Goal: Transaction & Acquisition: Purchase product/service

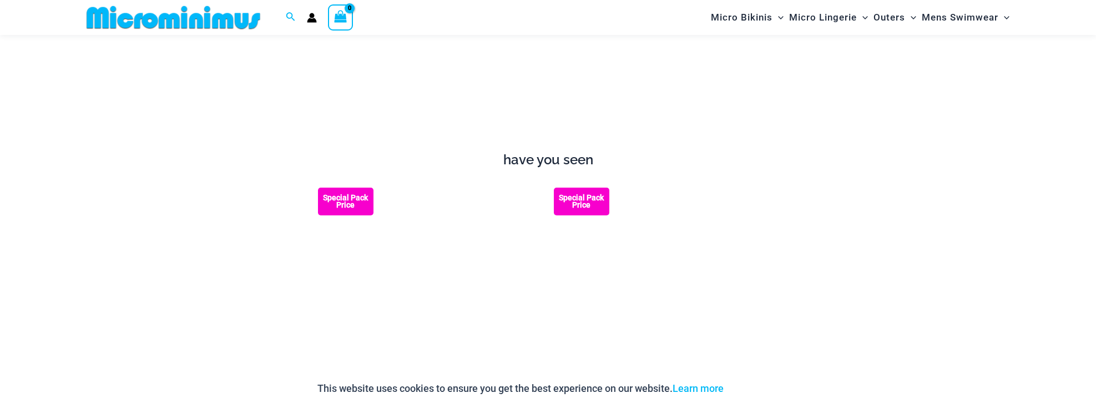
scroll to position [1544, 0]
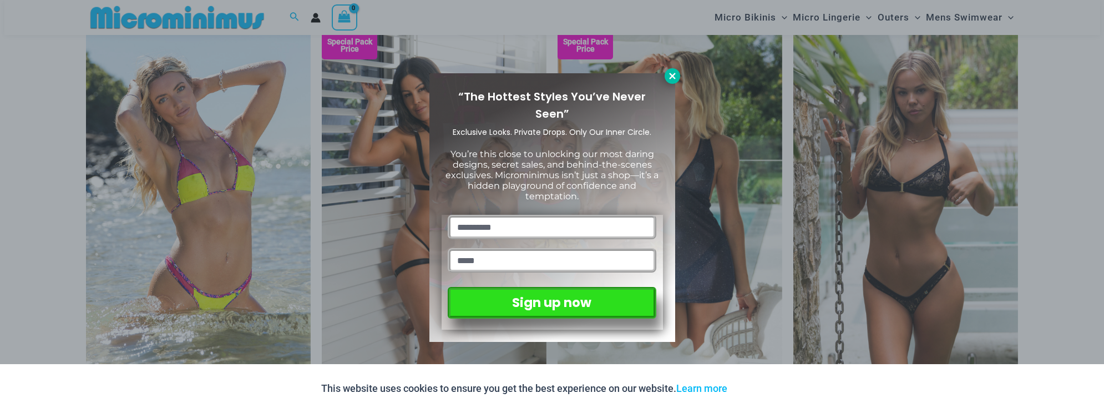
click at [673, 79] on icon at bounding box center [673, 76] width 10 height 10
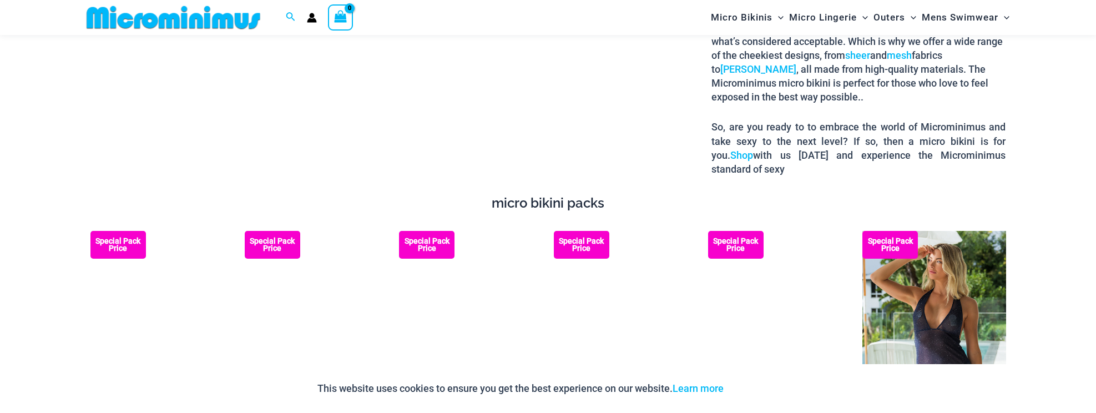
scroll to position [2099, 0]
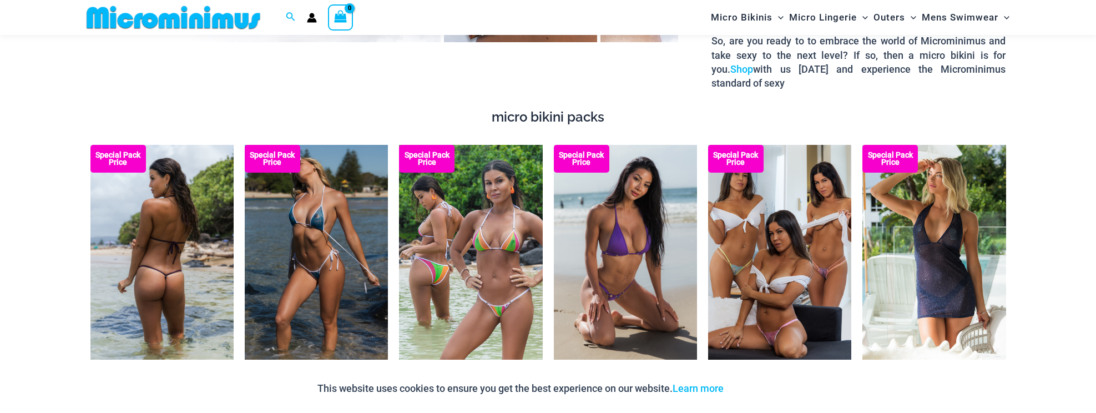
click at [148, 212] on img at bounding box center [161, 252] width 143 height 215
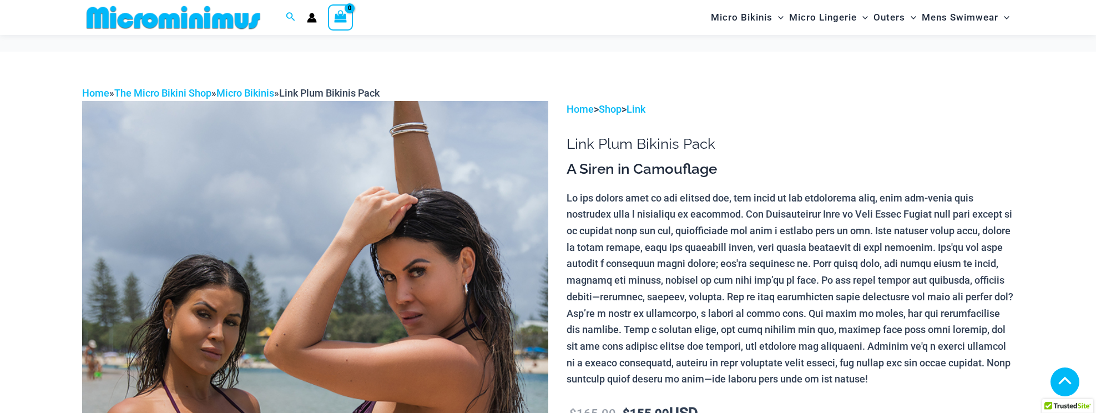
scroll to position [1661, 0]
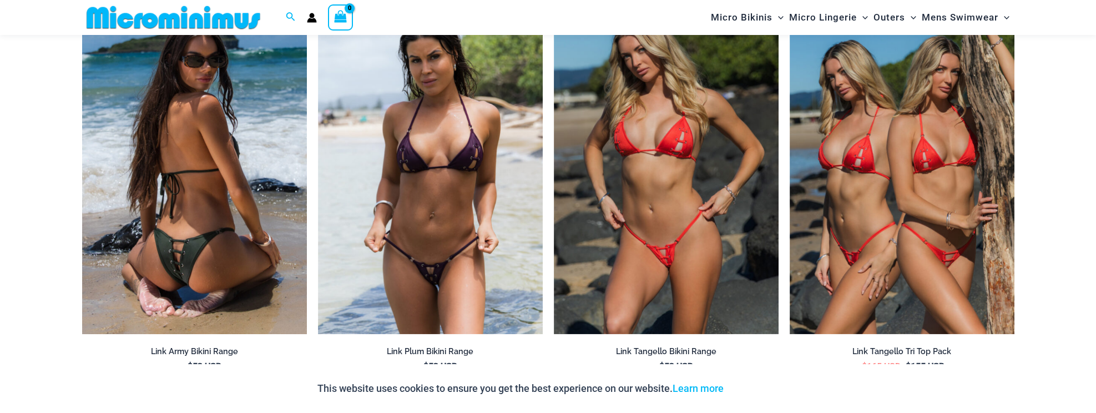
click at [168, 181] on img at bounding box center [194, 165] width 225 height 337
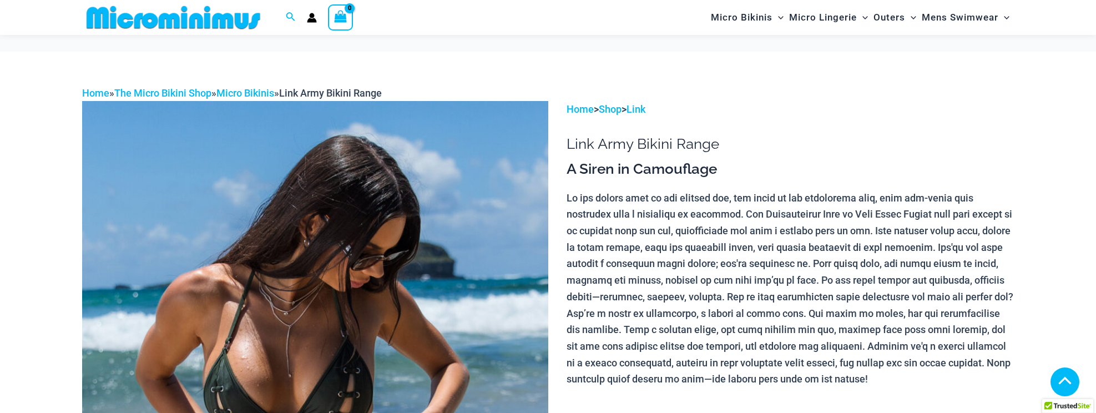
scroll to position [777, 0]
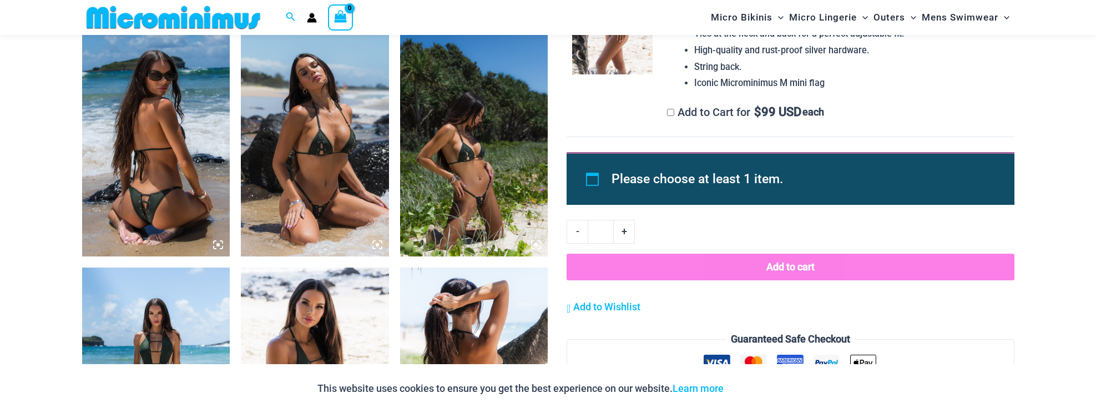
click at [215, 241] on icon at bounding box center [215, 242] width 2 height 2
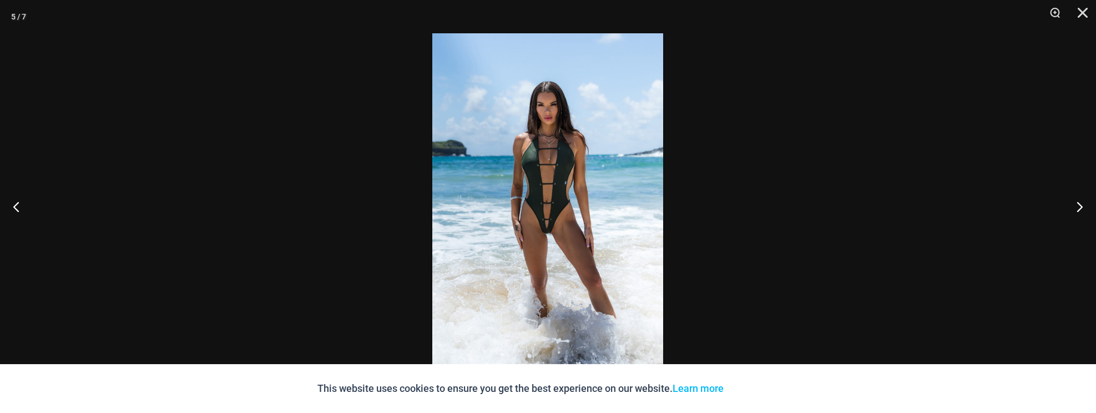
click at [543, 234] on img at bounding box center [547, 206] width 231 height 346
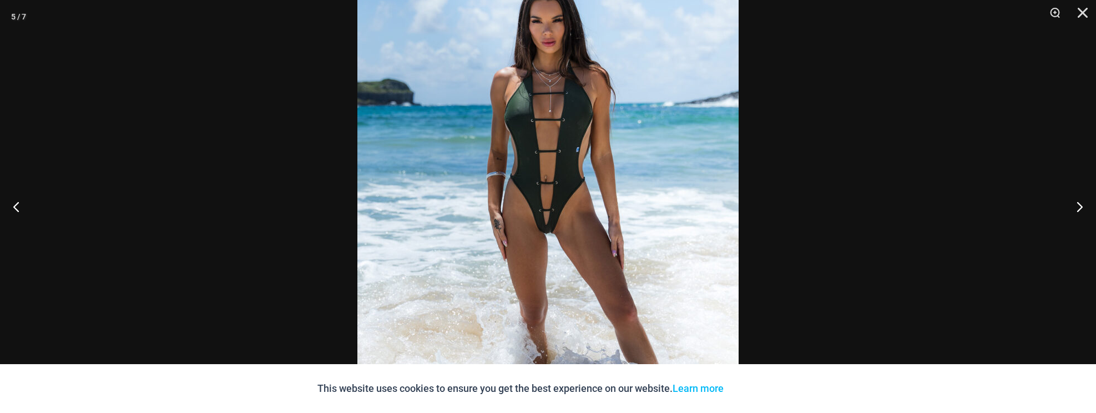
click at [560, 229] on img at bounding box center [547, 189] width 381 height 572
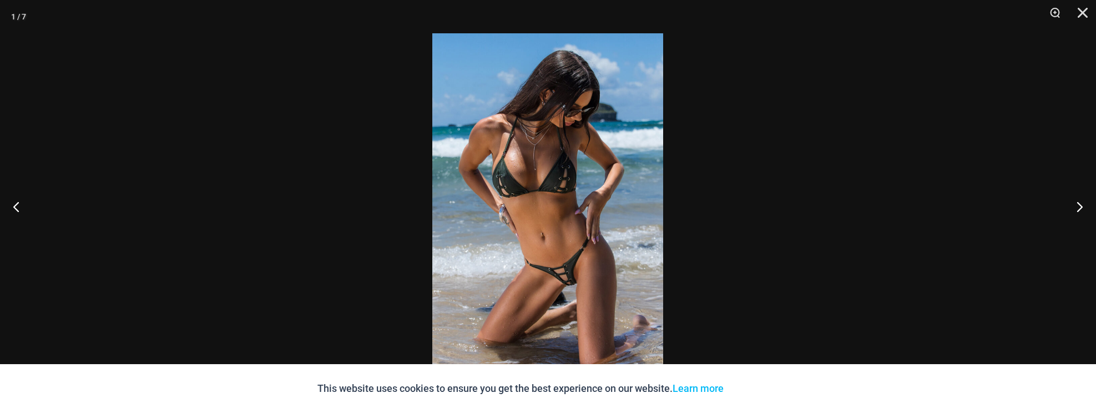
click at [555, 289] on img at bounding box center [547, 206] width 231 height 346
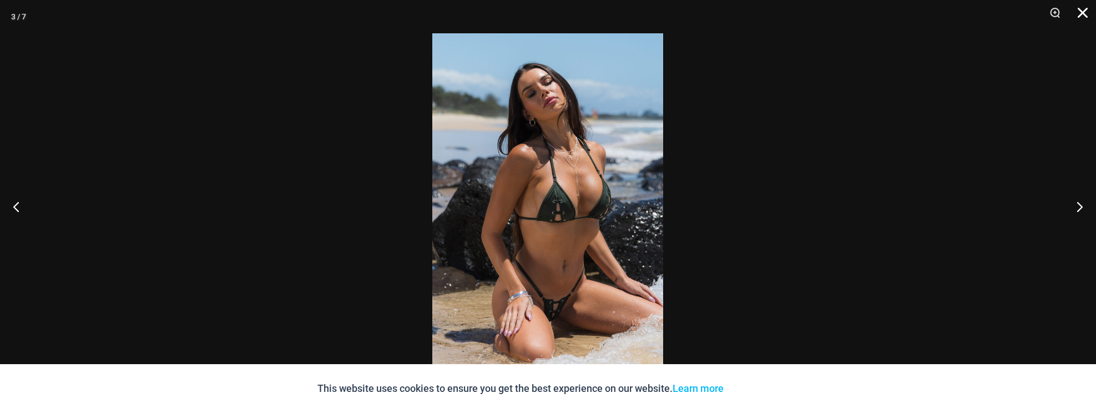
click at [1077, 16] on button "Close" at bounding box center [1079, 16] width 28 height 33
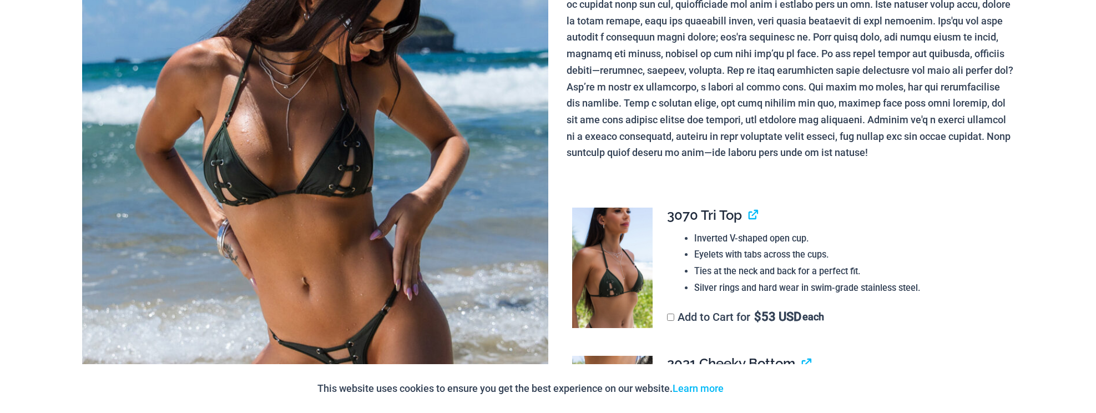
scroll to position [0, 0]
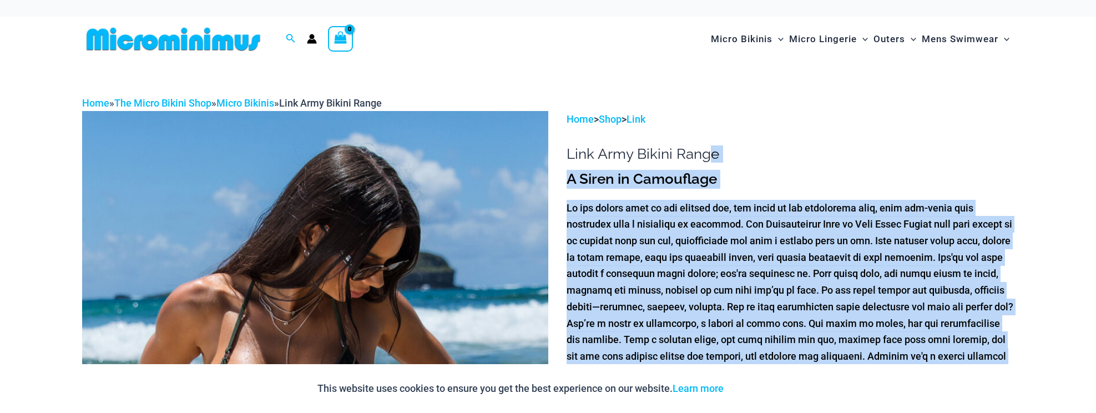
drag, startPoint x: 565, startPoint y: 151, endPoint x: 690, endPoint y: 149, distance: 124.9
click at [690, 149] on h1 "Link Army Bikini Range" at bounding box center [790, 153] width 447 height 17
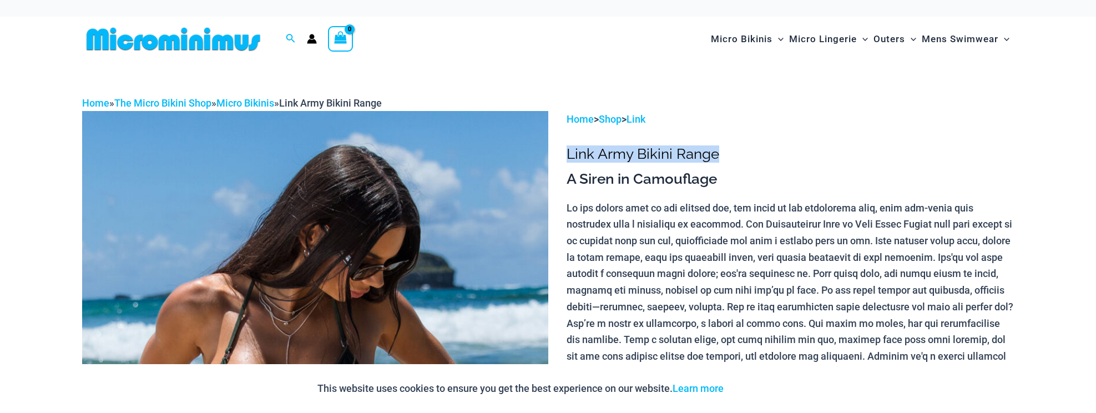
drag, startPoint x: 567, startPoint y: 153, endPoint x: 714, endPoint y: 153, distance: 147.6
click at [714, 153] on h1 "Link Army Bikini Range" at bounding box center [790, 153] width 447 height 17
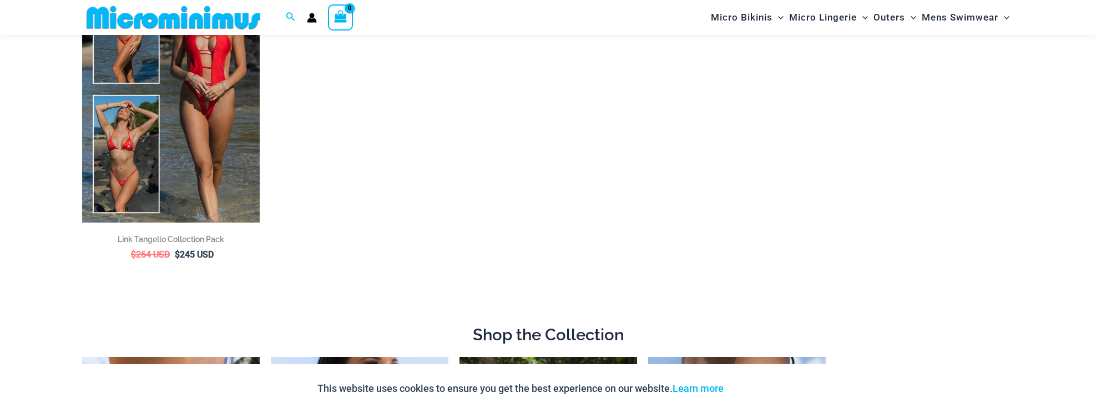
scroll to position [882, 0]
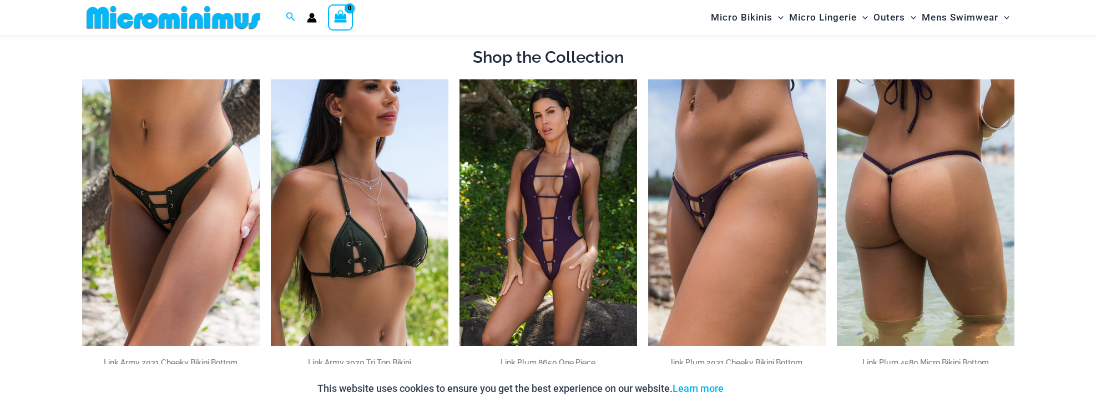
click at [930, 129] on img at bounding box center [926, 212] width 178 height 266
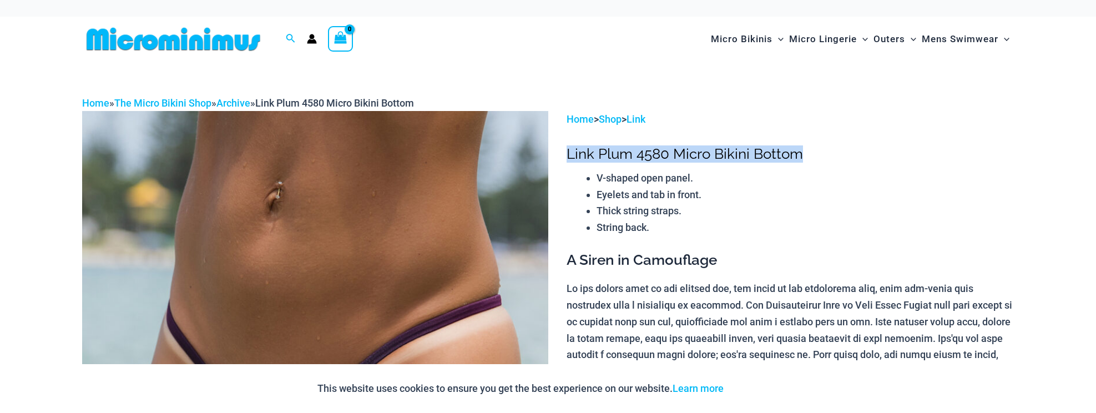
drag, startPoint x: 0, startPoint y: 0, endPoint x: 801, endPoint y: 151, distance: 815.5
click at [801, 151] on h1 "Link Plum 4580 Micro Bikini Bottom" at bounding box center [790, 153] width 447 height 17
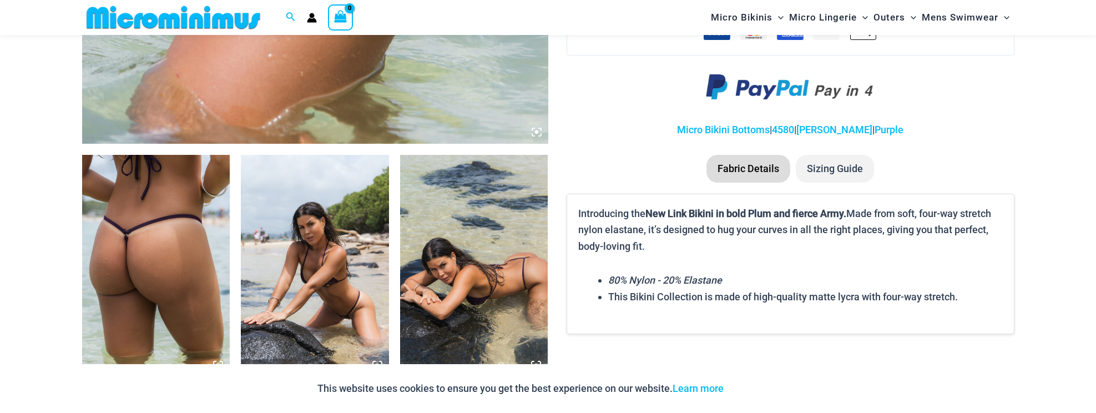
scroll to position [934, 0]
